Goal: Information Seeking & Learning: Check status

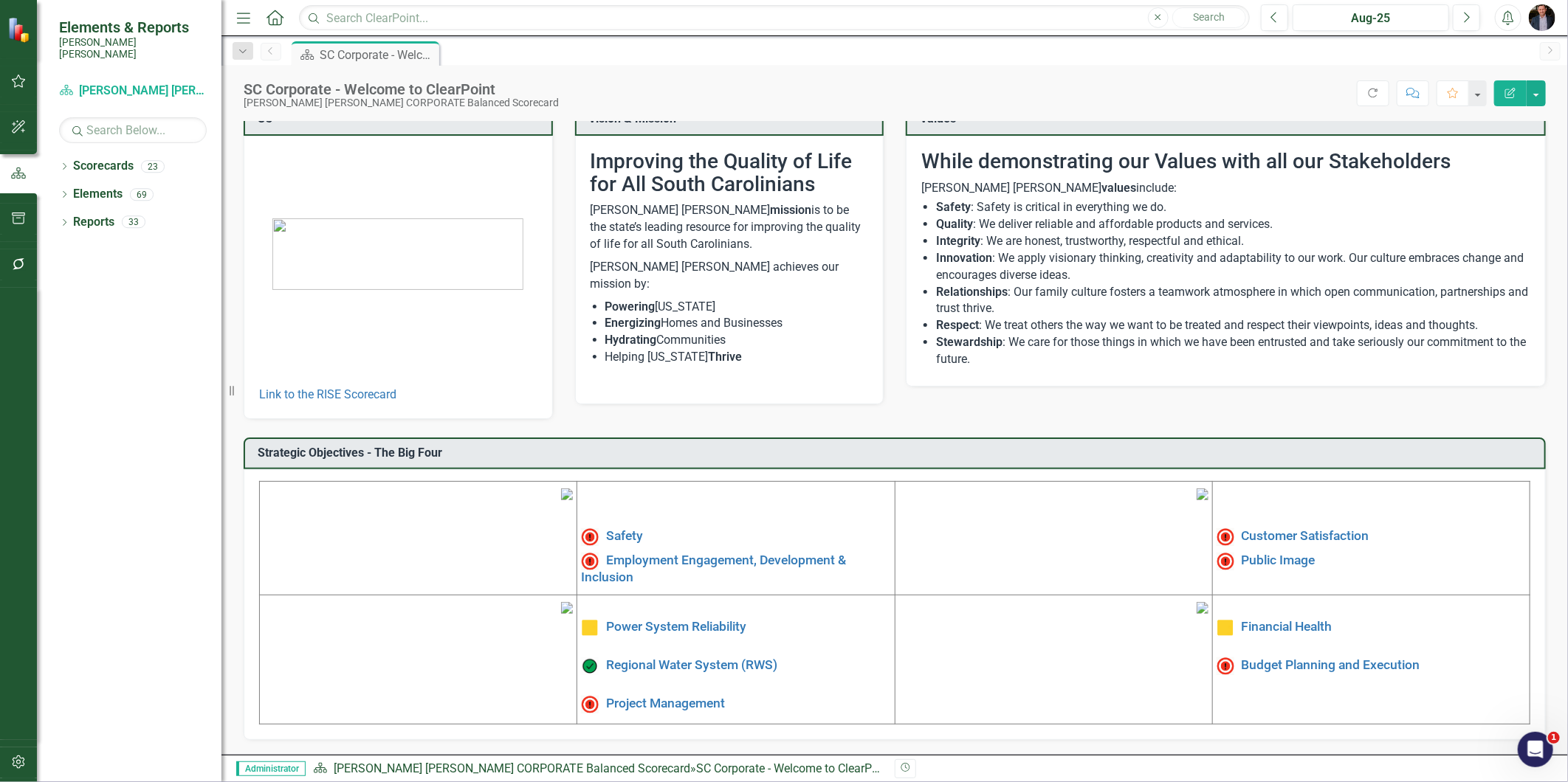
scroll to position [134, 0]
click at [692, 697] on link "Project Management" at bounding box center [665, 703] width 119 height 15
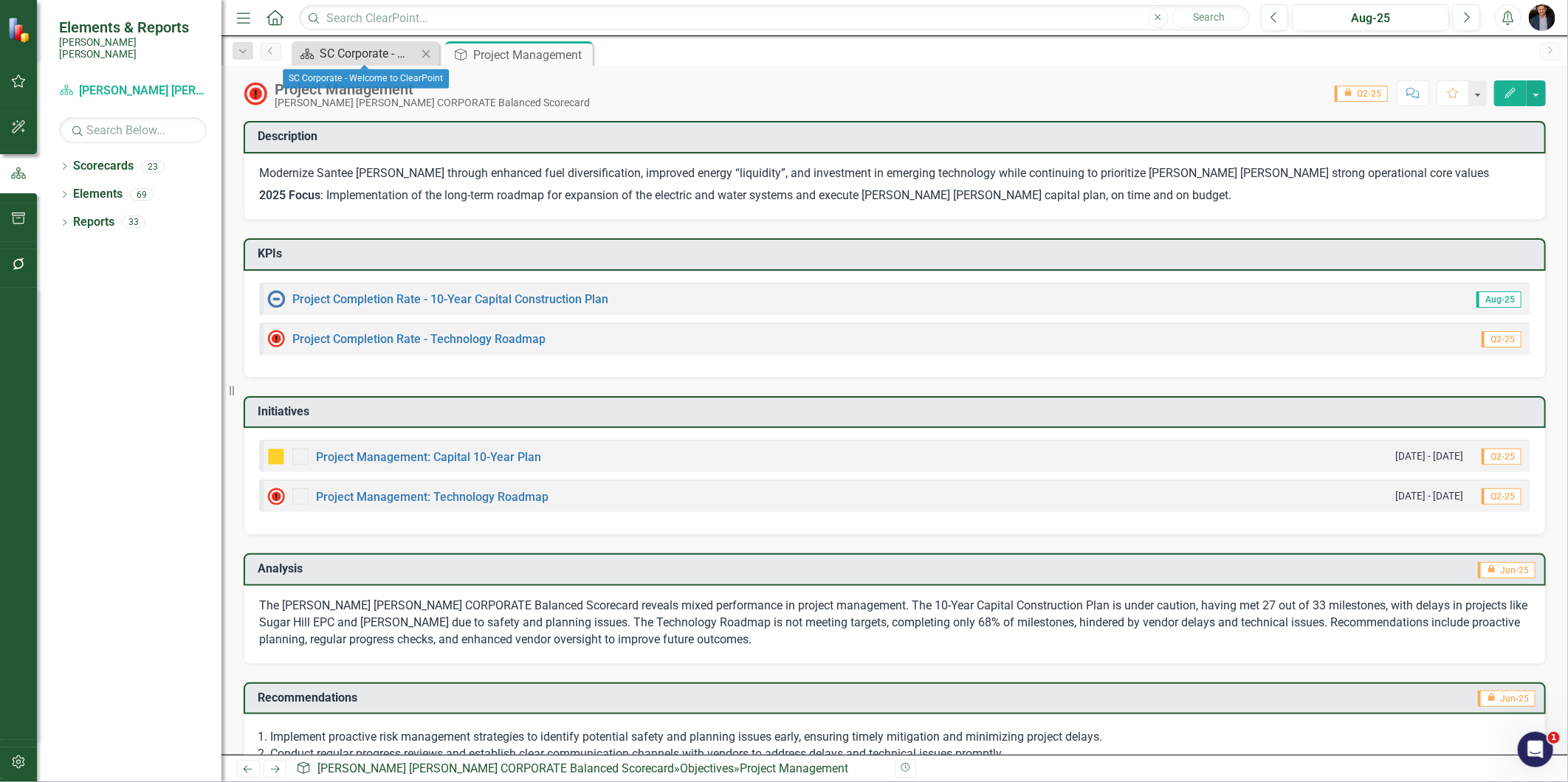
click at [346, 48] on div "SC Corporate - Welcome to ClearPoint" at bounding box center [368, 53] width 97 height 18
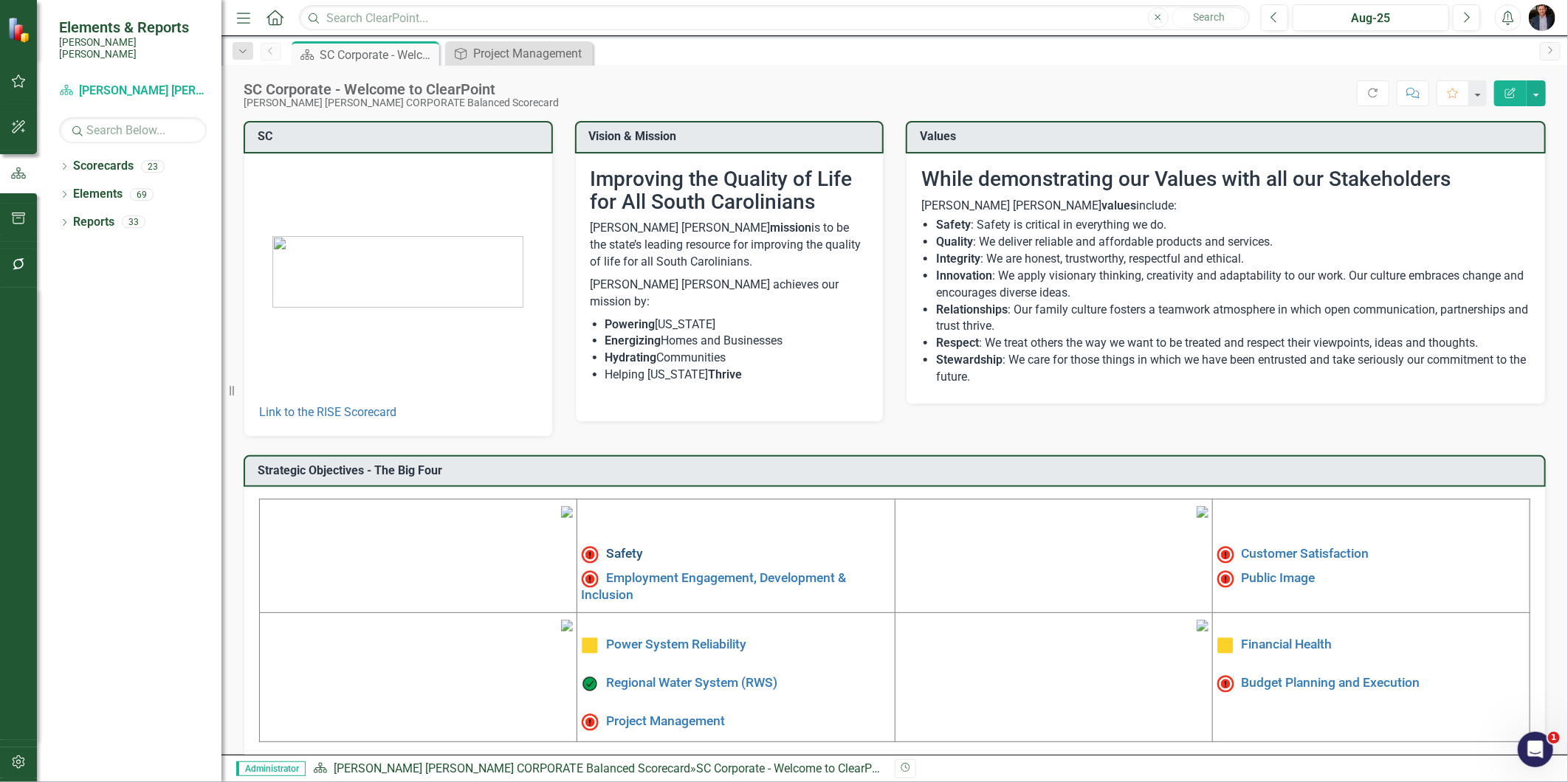
click at [606, 549] on link "Safety" at bounding box center [625, 554] width 37 height 15
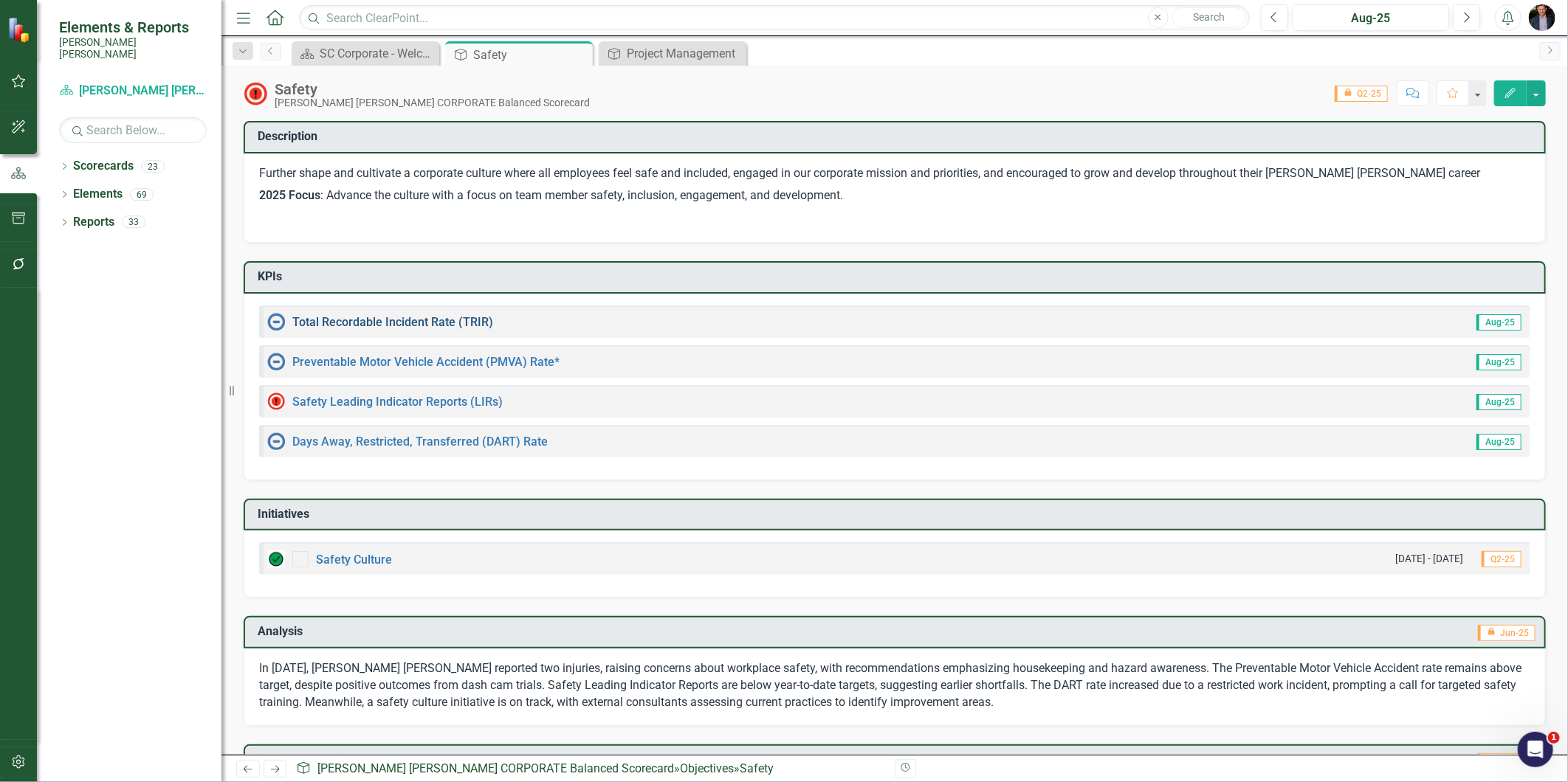
click at [434, 319] on link "Total Recordable Incident Rate (TRIR)" at bounding box center [392, 322] width 201 height 14
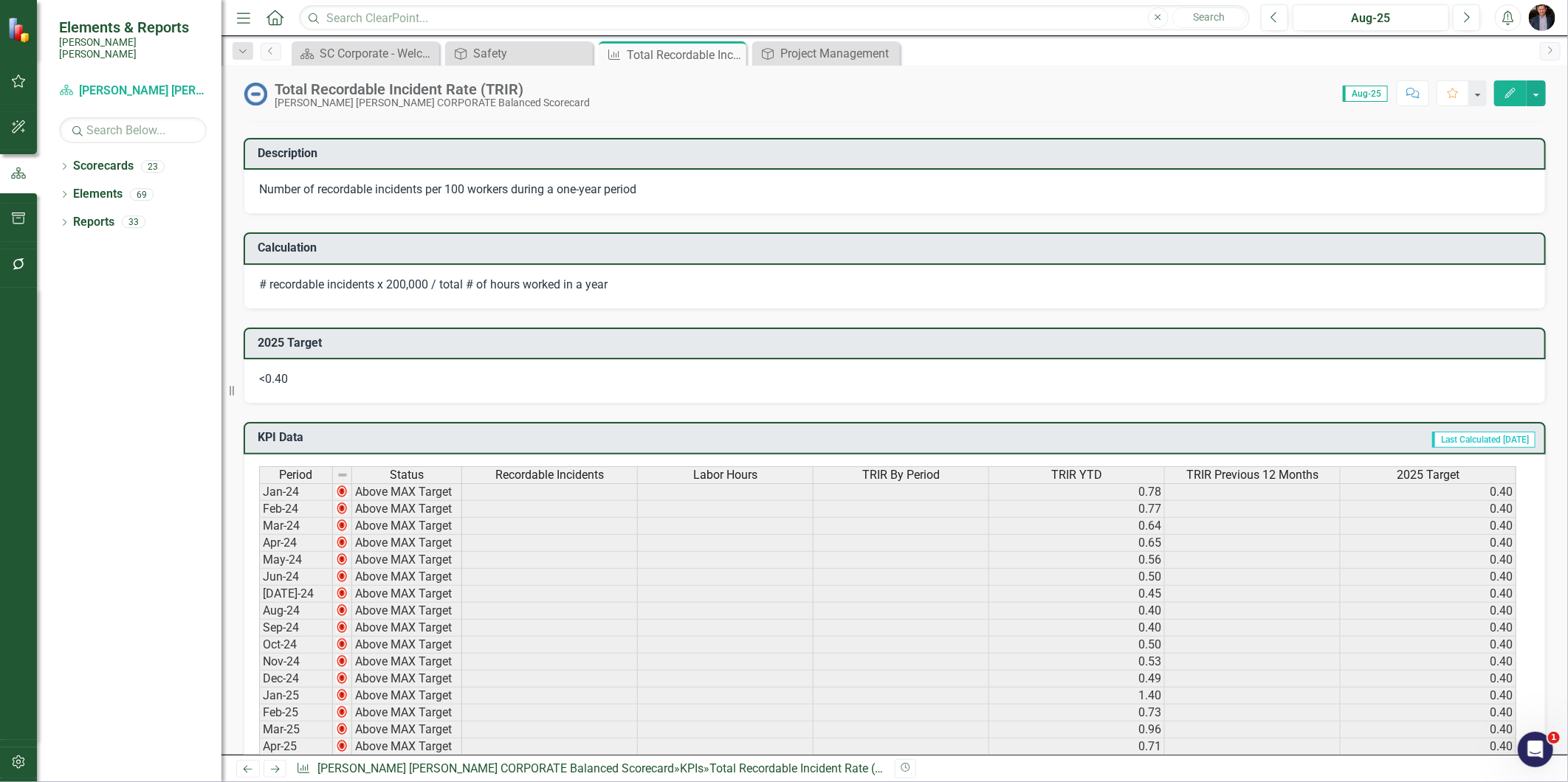
scroll to position [410, 0]
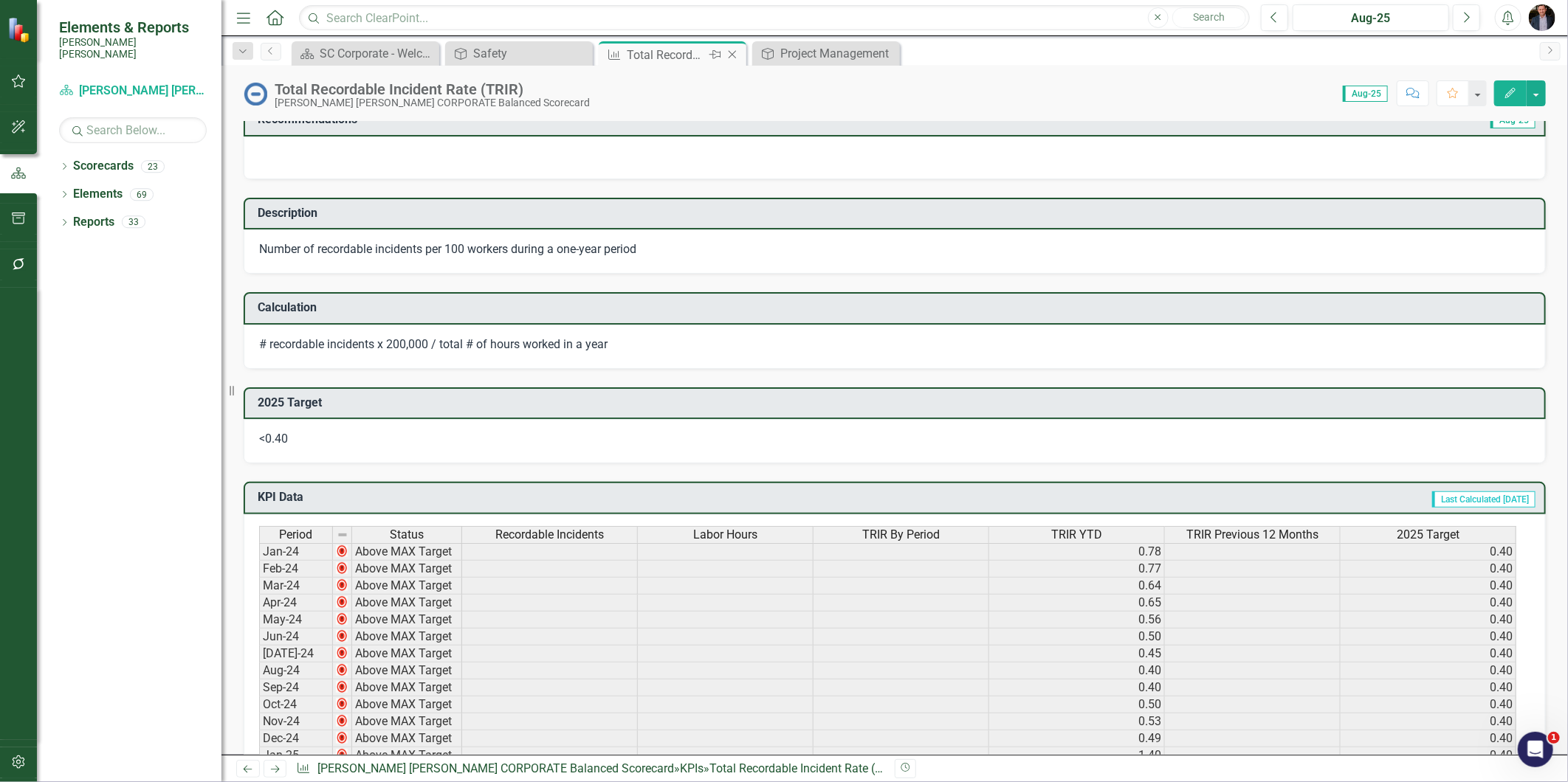
click at [733, 56] on icon "Close" at bounding box center [732, 54] width 15 height 12
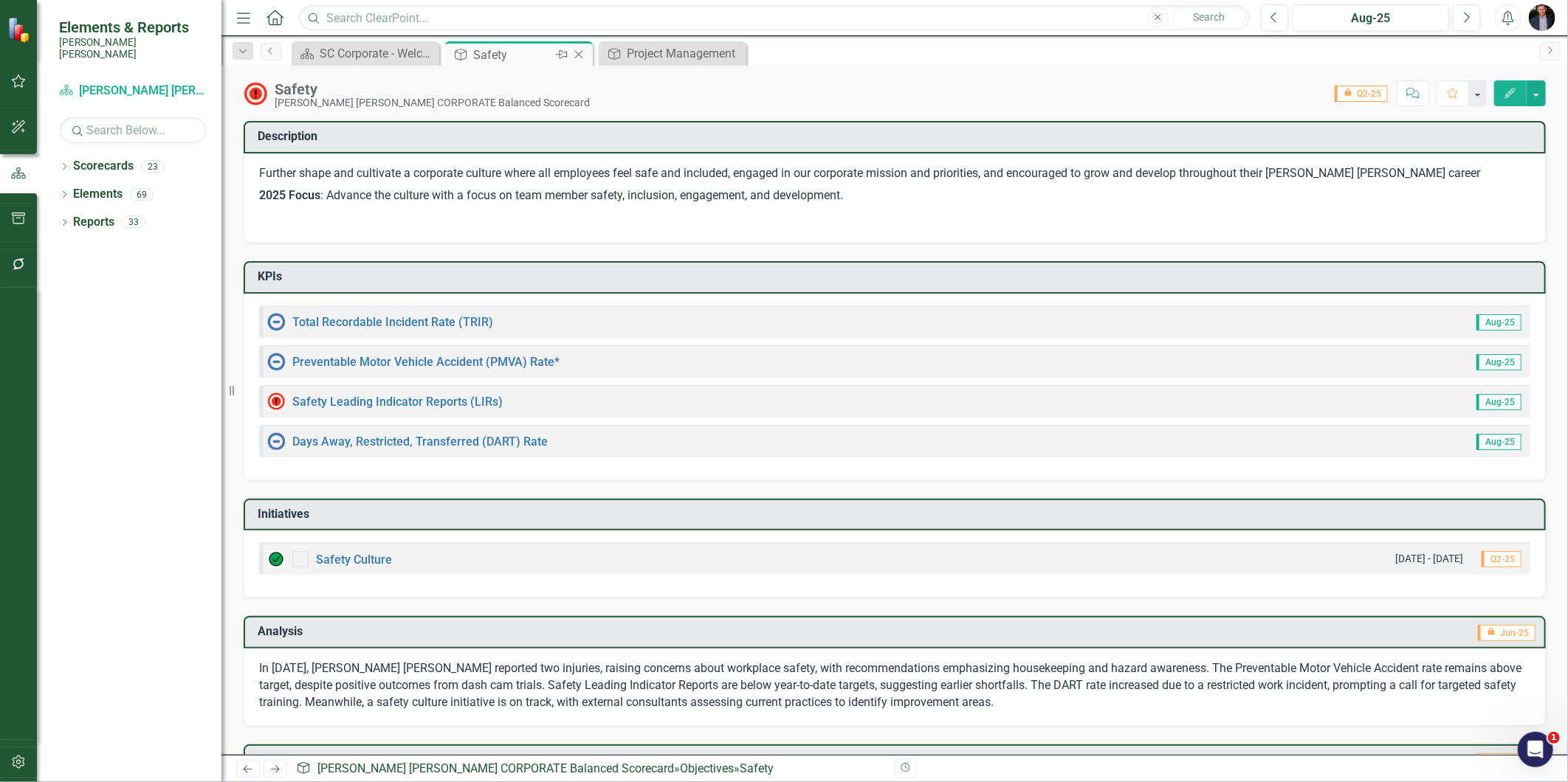
click at [579, 52] on icon "Close" at bounding box center [578, 54] width 15 height 12
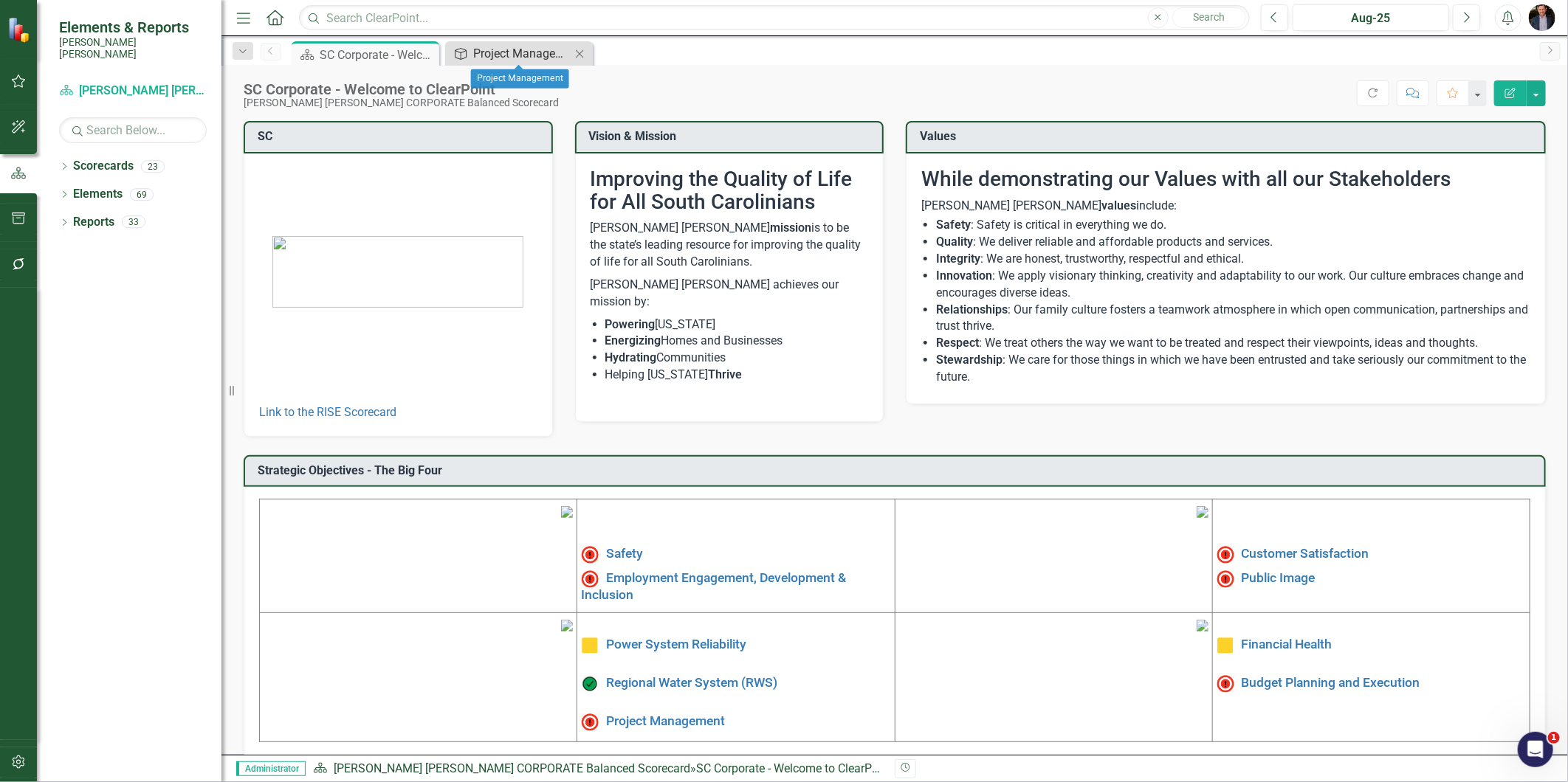
click at [515, 51] on div "Project Management" at bounding box center [522, 53] width 97 height 18
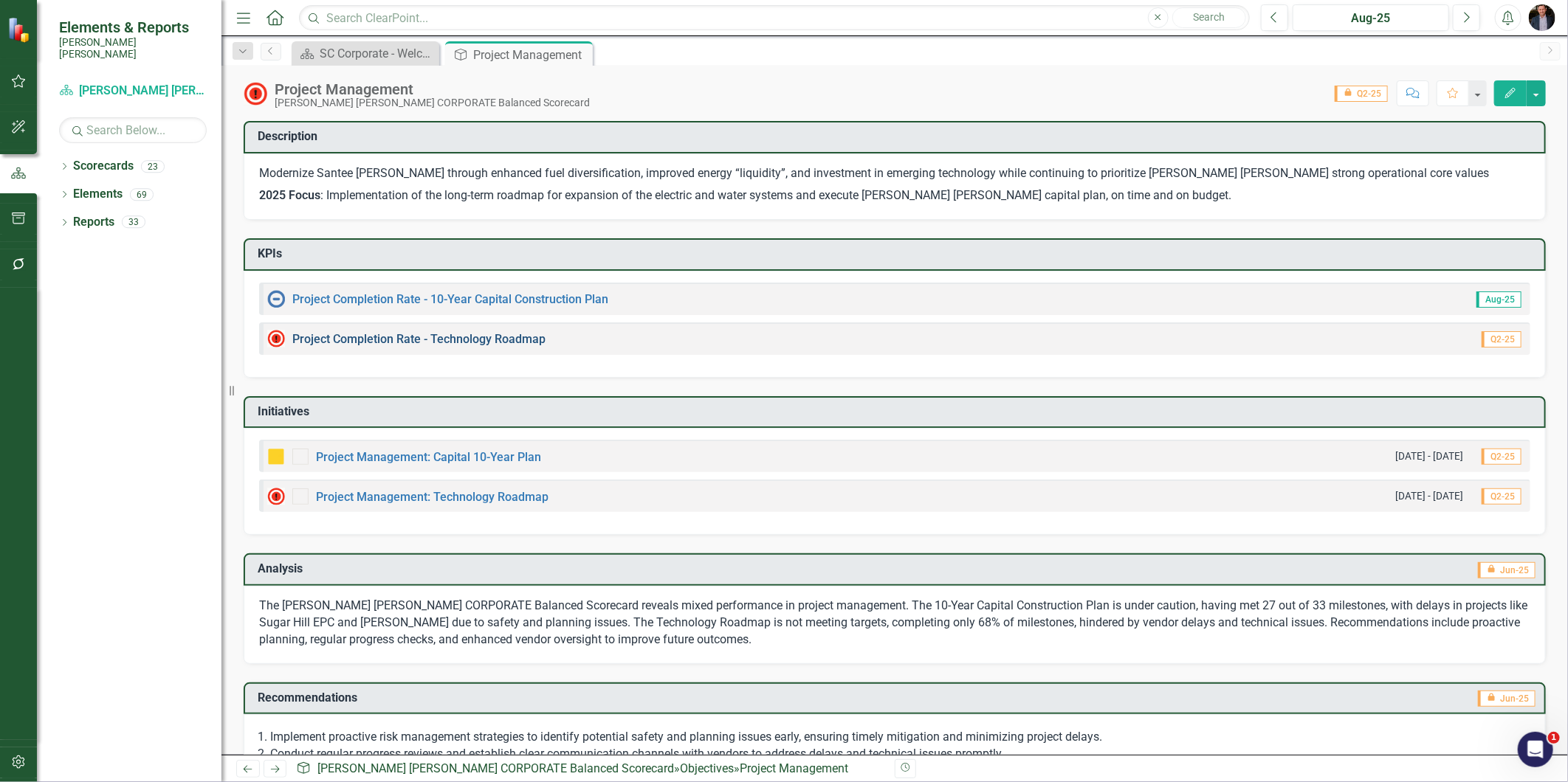
click at [434, 337] on link "Project Completion Rate - Technology Roadmap" at bounding box center [419, 339] width 254 height 14
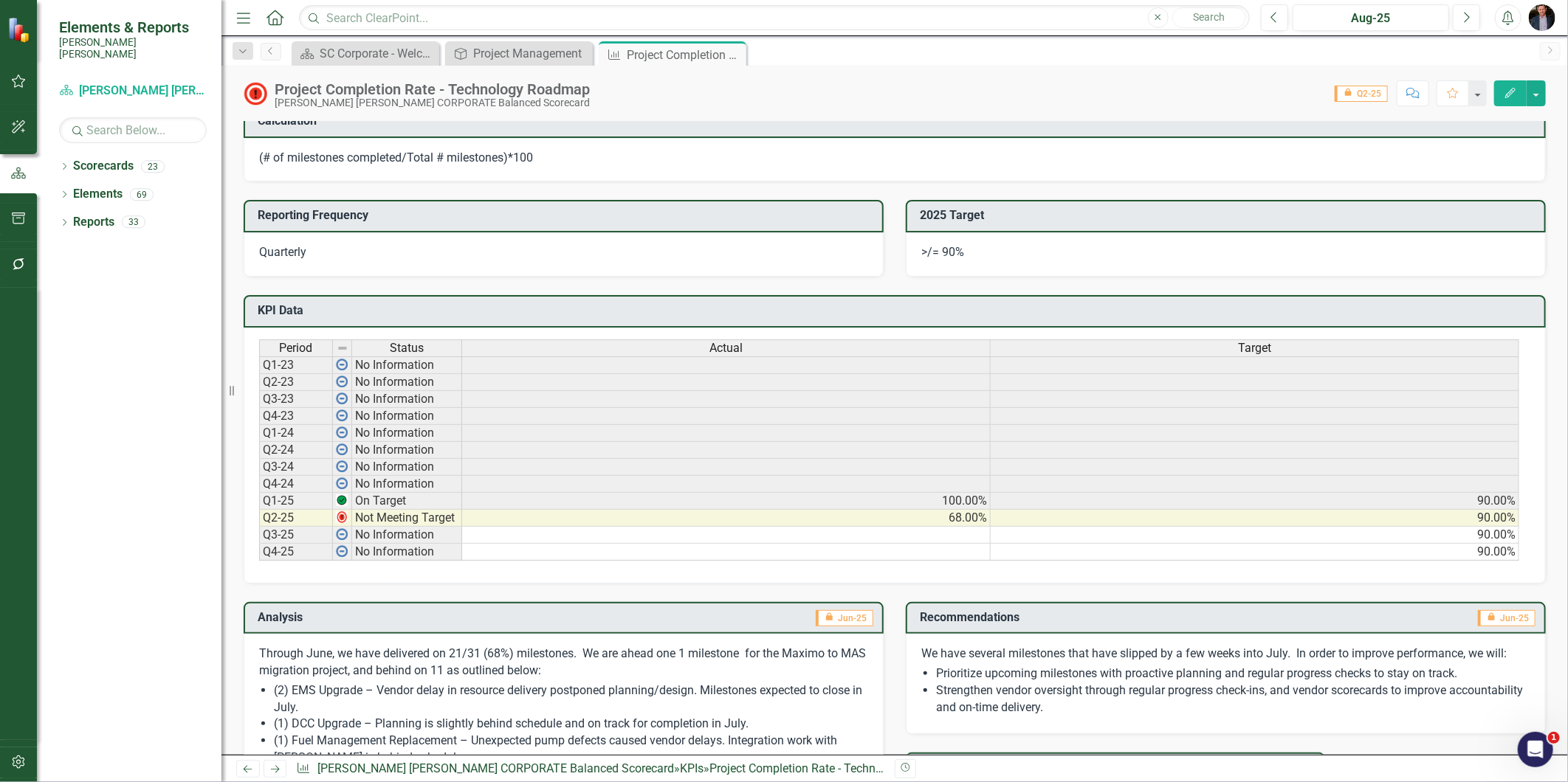
scroll to position [573, 0]
